Goal: Navigation & Orientation: Find specific page/section

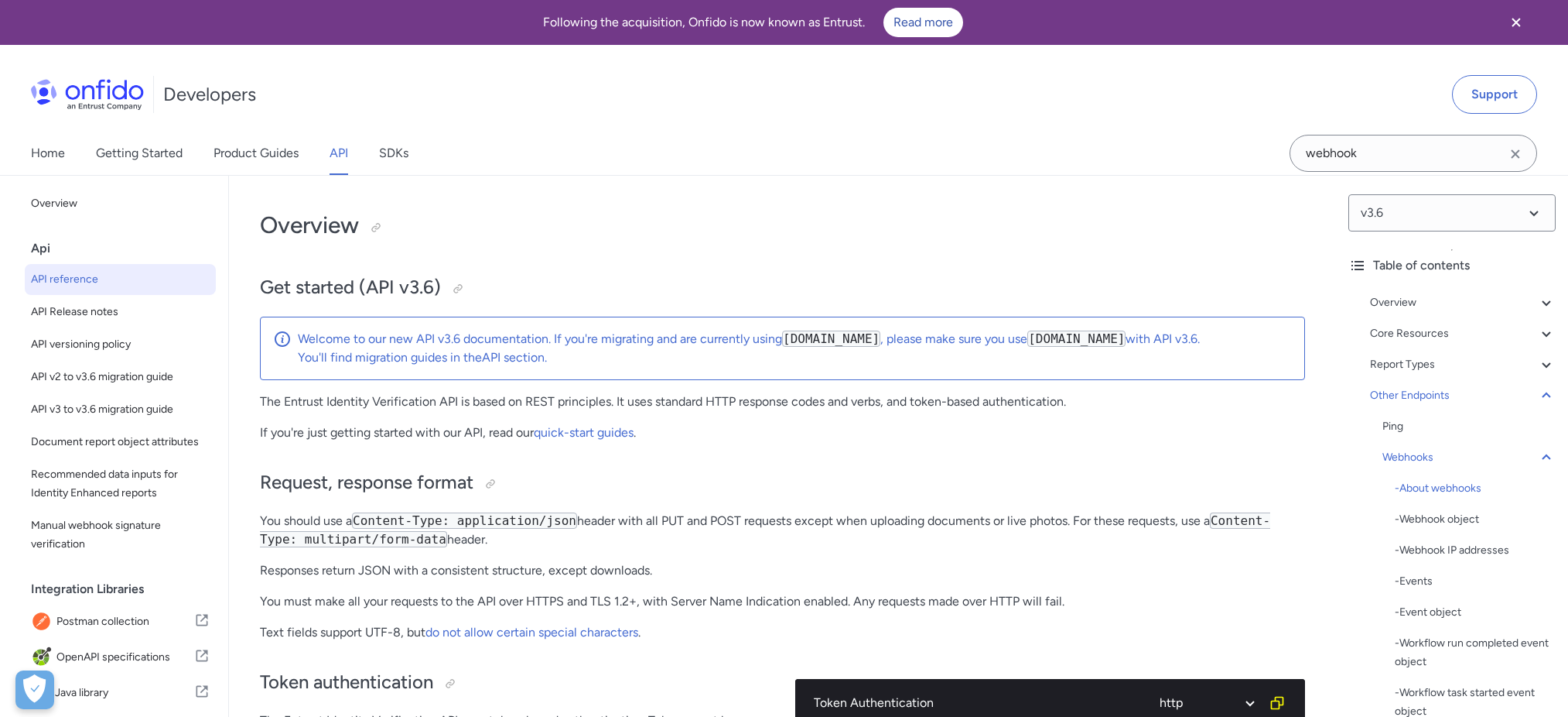
select select "http"
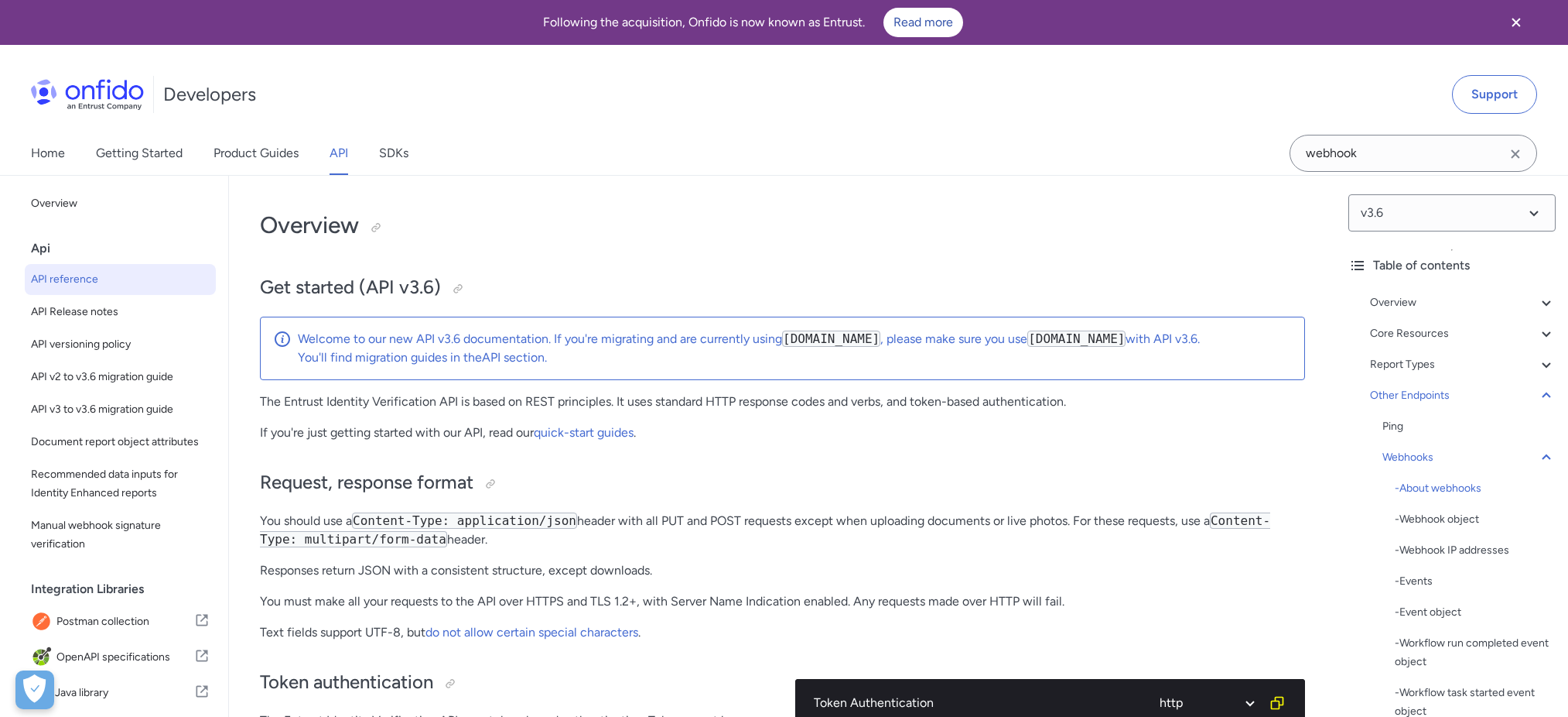
select select "http"
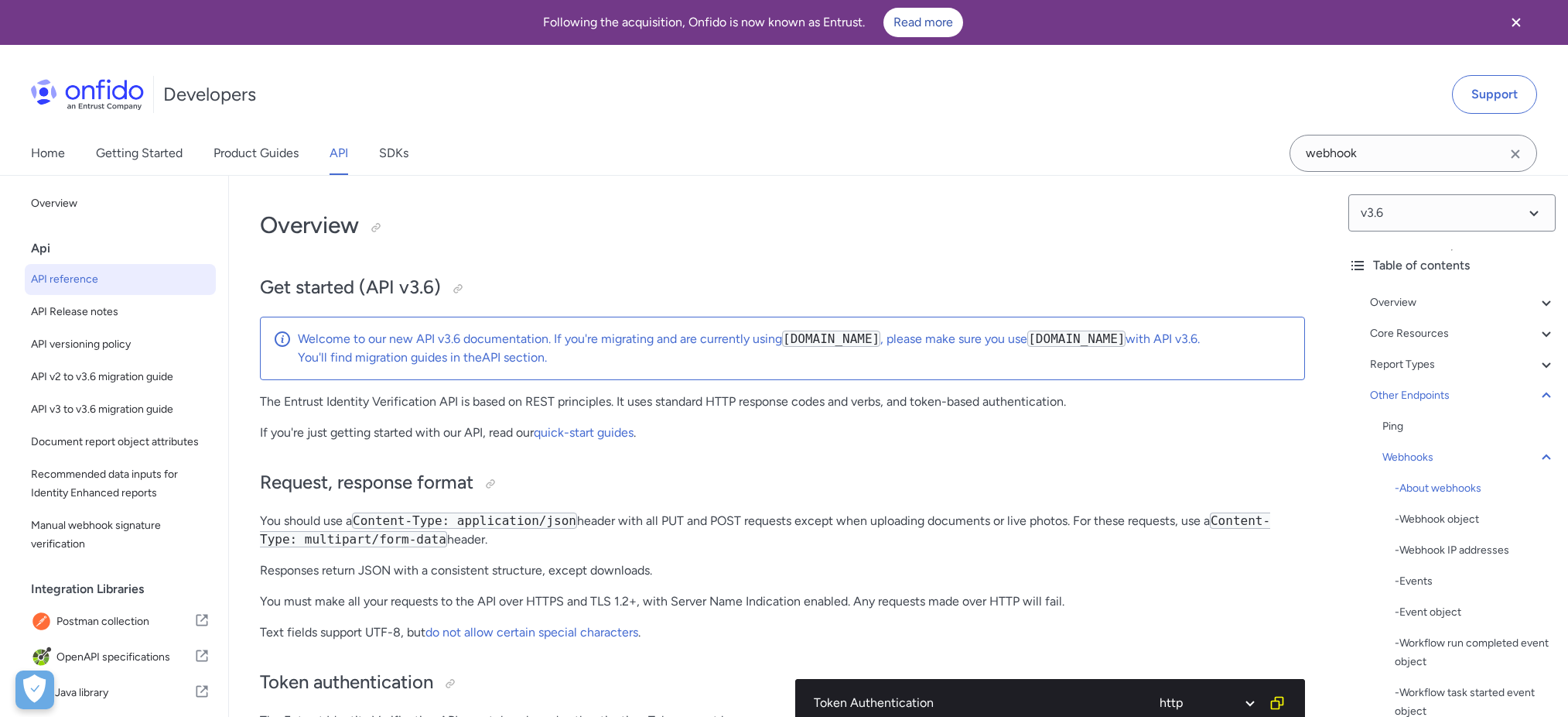
select select "http"
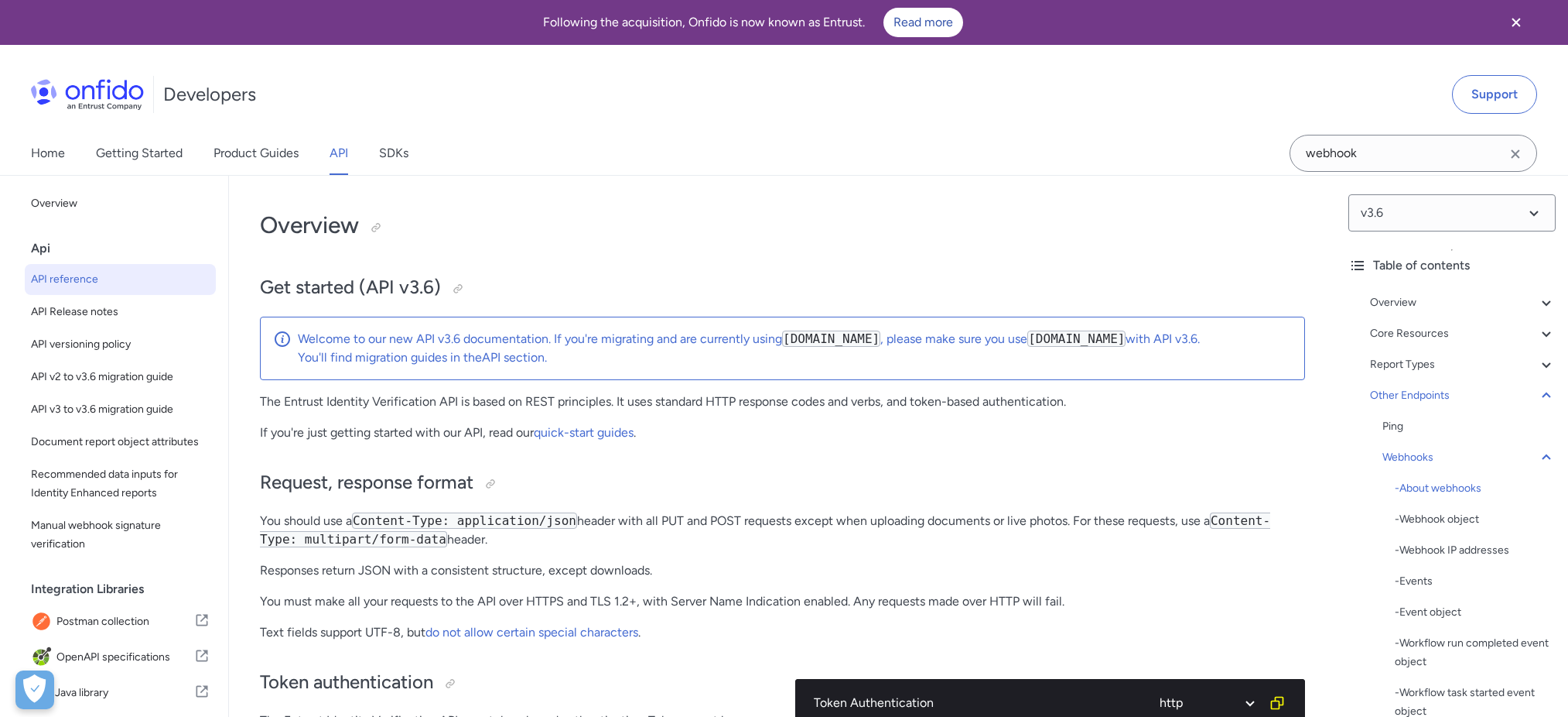
select select "http"
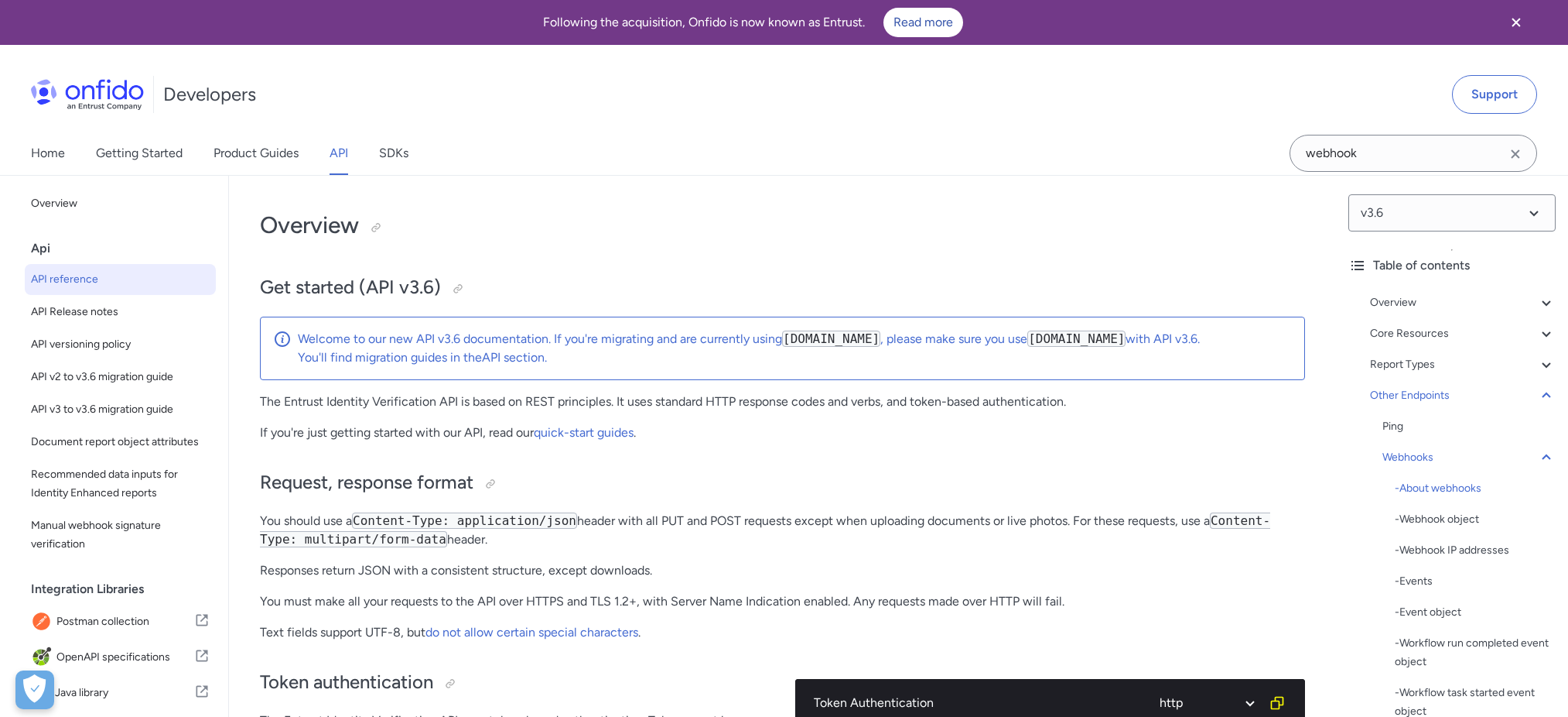
select select "http"
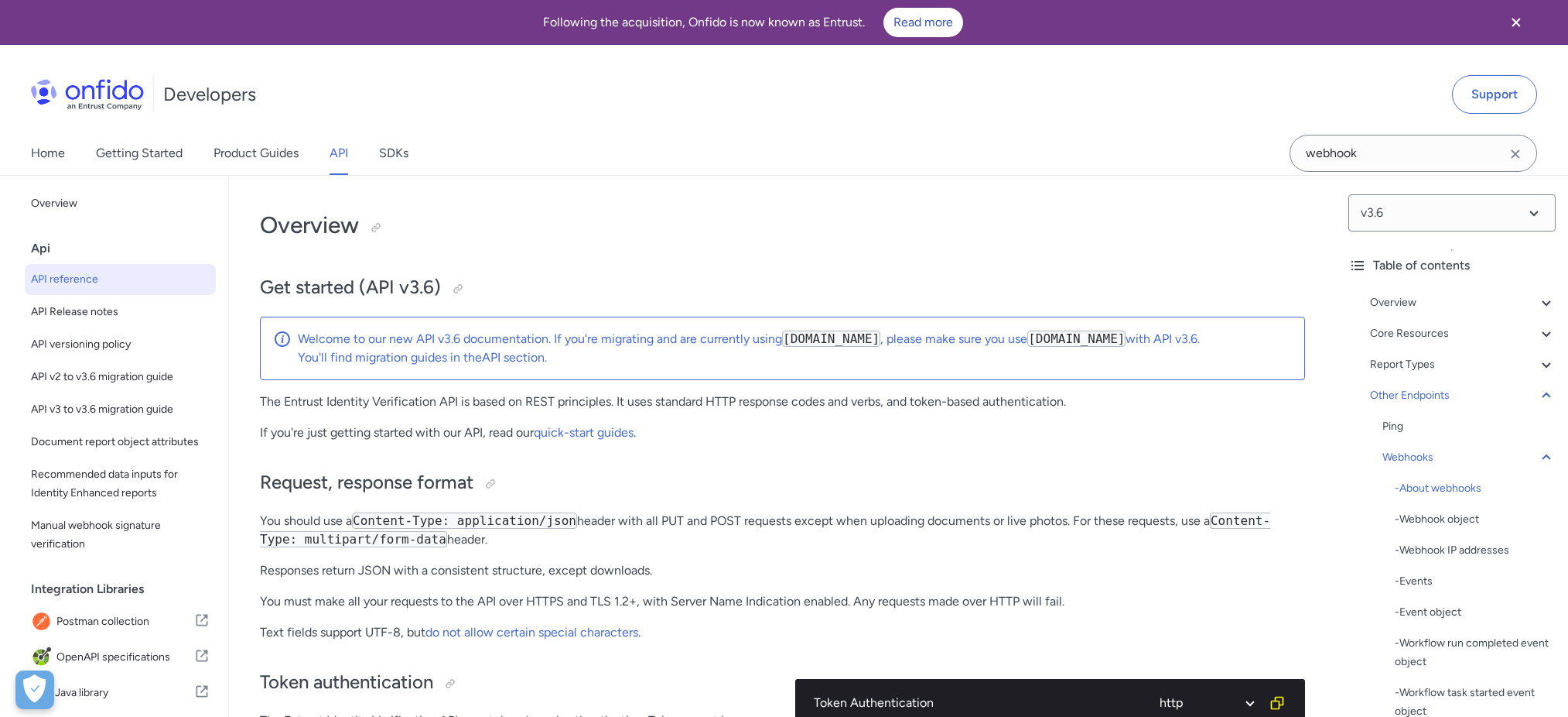
select select "http"
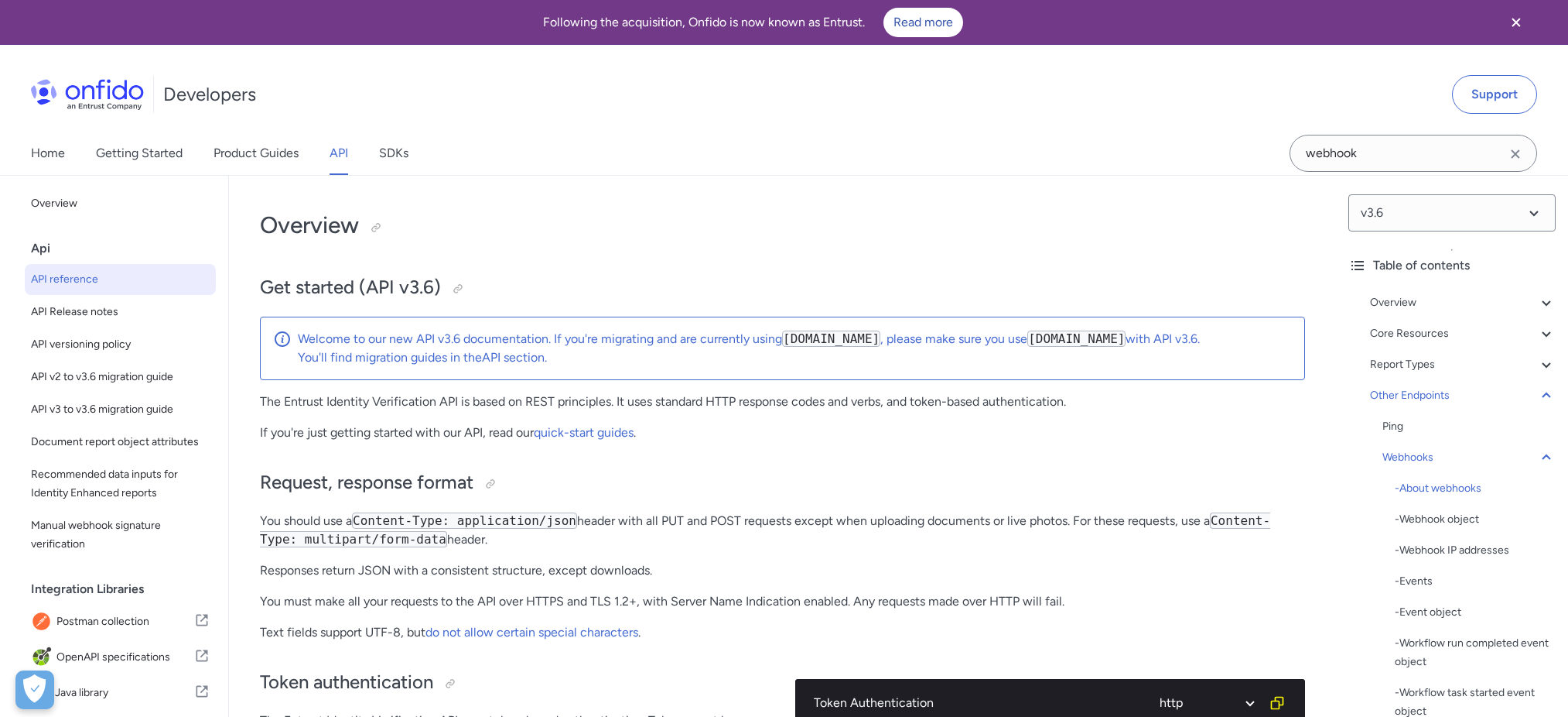
select select "http"
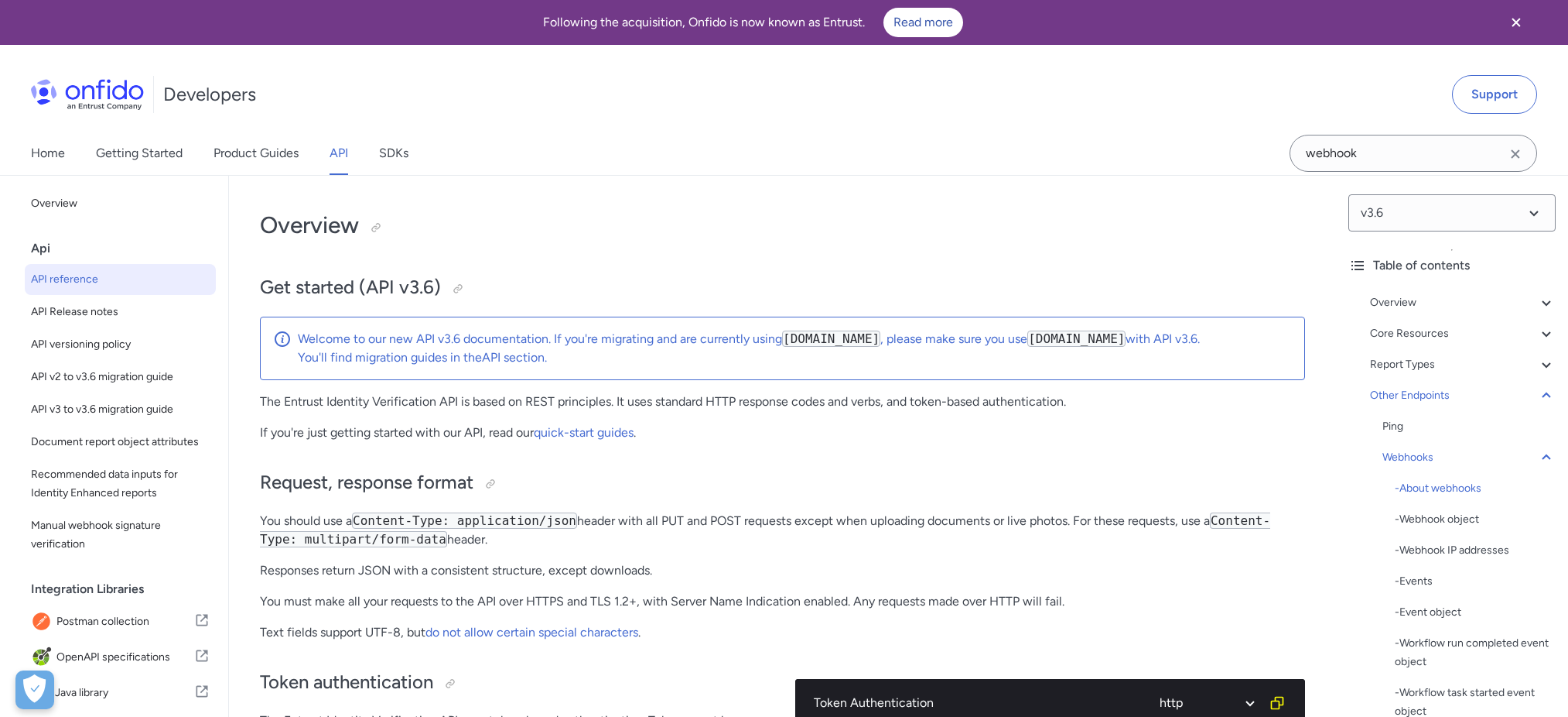
select select "http"
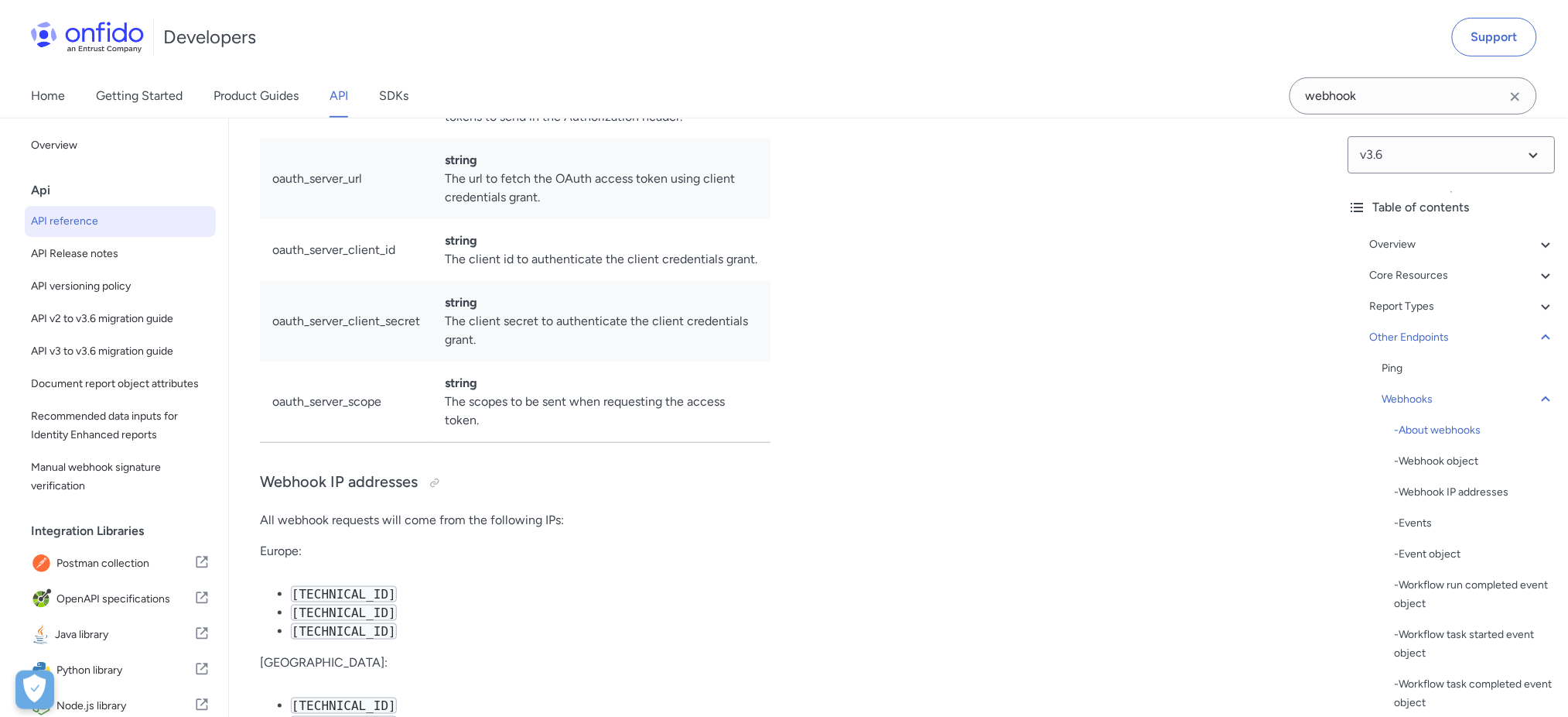
scroll to position [113593, 0]
